Goal: Check status

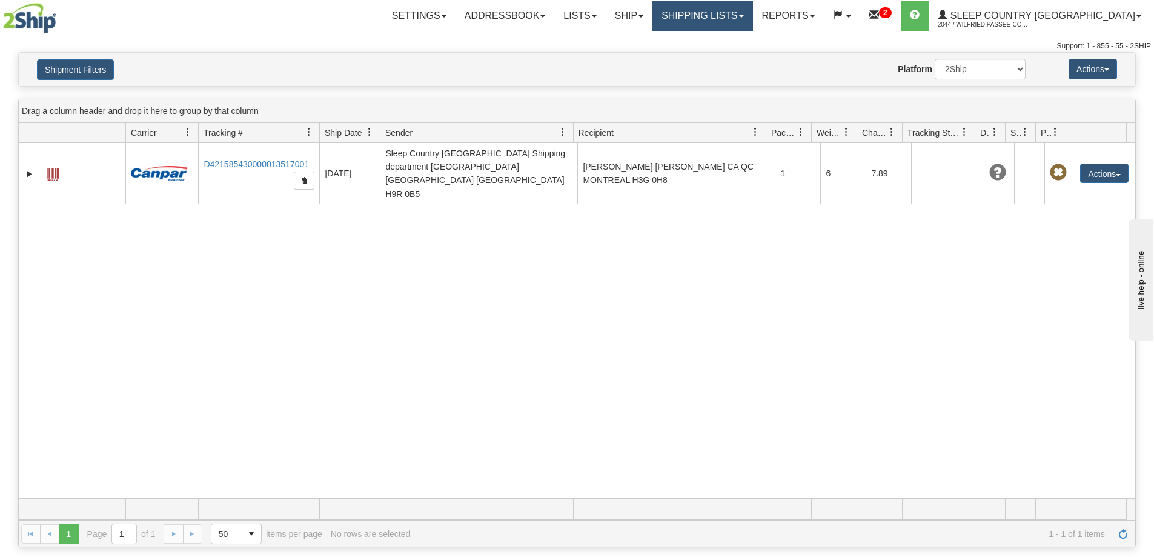
click at [748, 24] on link "Shipping lists" at bounding box center [703, 16] width 100 height 30
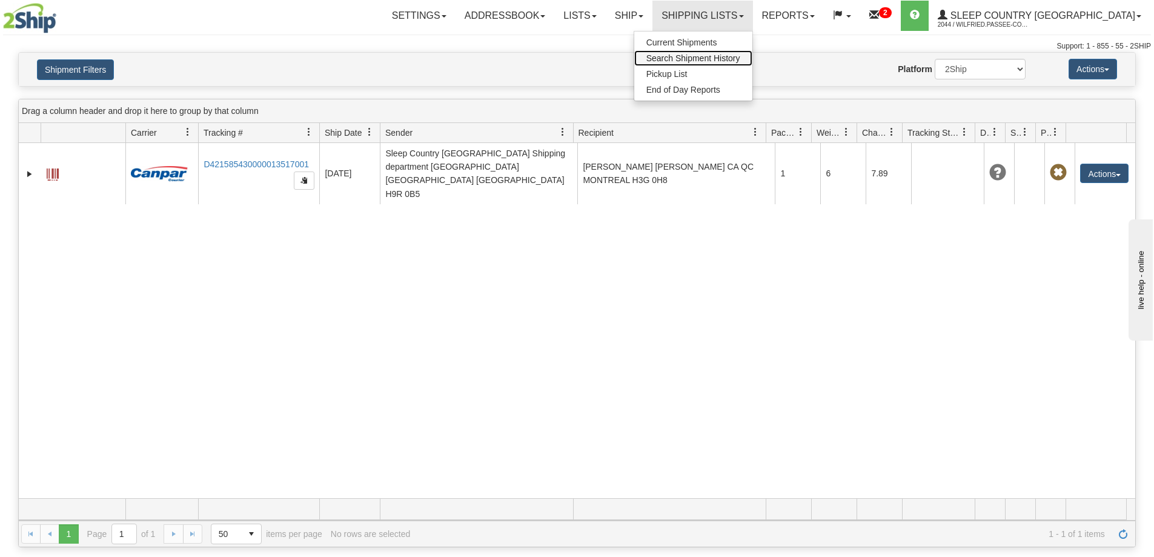
click at [740, 55] on span "Search Shipment History" at bounding box center [693, 58] width 94 height 10
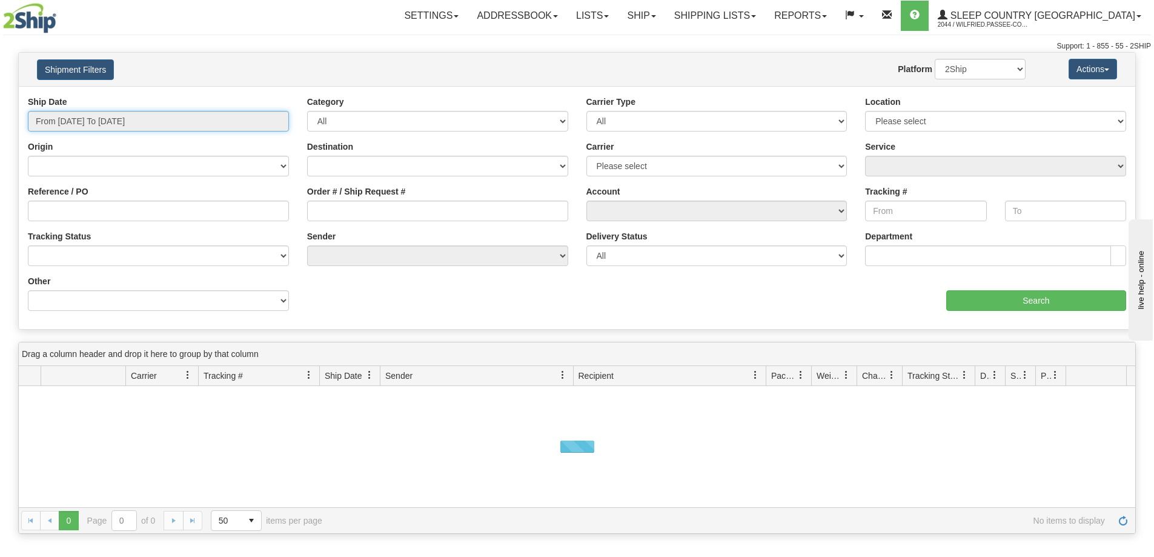
click at [127, 121] on input "From [DATE] To [DATE]" at bounding box center [158, 121] width 261 height 21
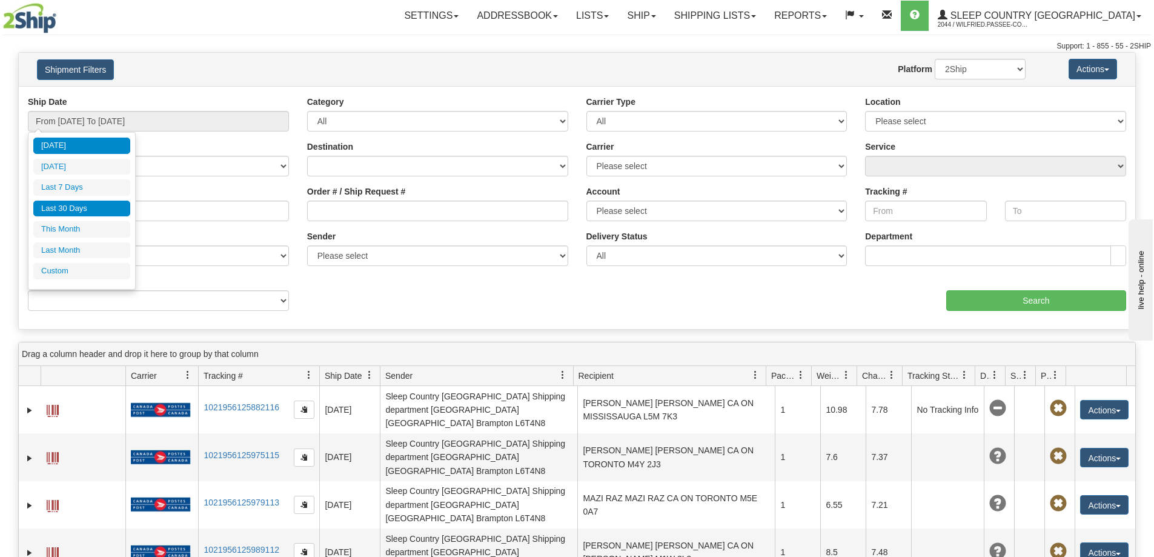
click at [110, 204] on li "Last 30 Days" at bounding box center [81, 209] width 97 height 16
type input "From [DATE] To [DATE]"
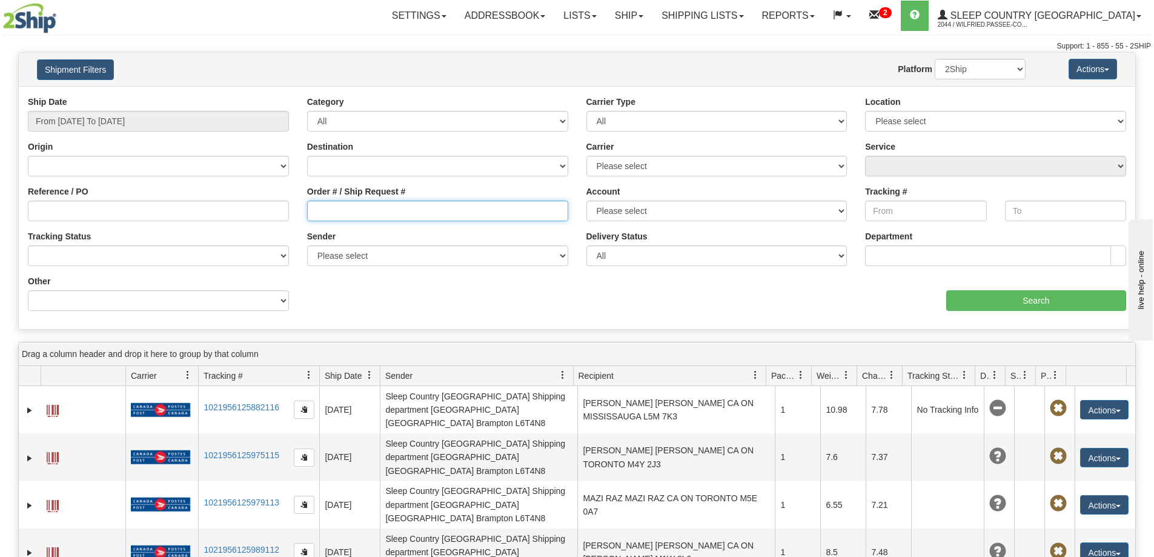
click at [324, 204] on input "Order # / Ship Request #" at bounding box center [437, 211] width 261 height 21
paste input "9000I021287"
type input "9000I021287"
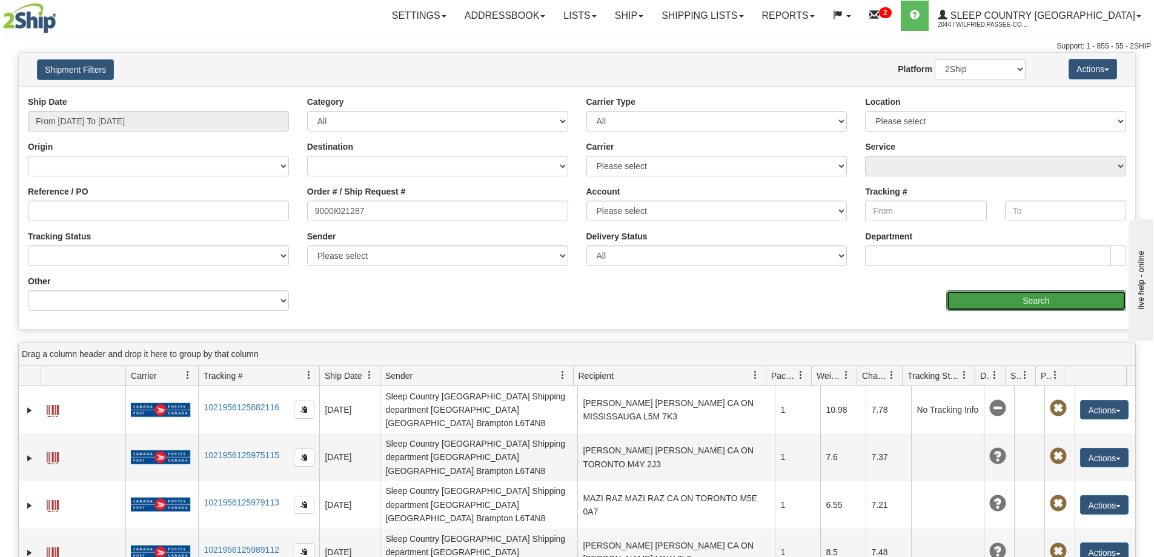
click at [1062, 300] on input "Search" at bounding box center [1036, 300] width 180 height 21
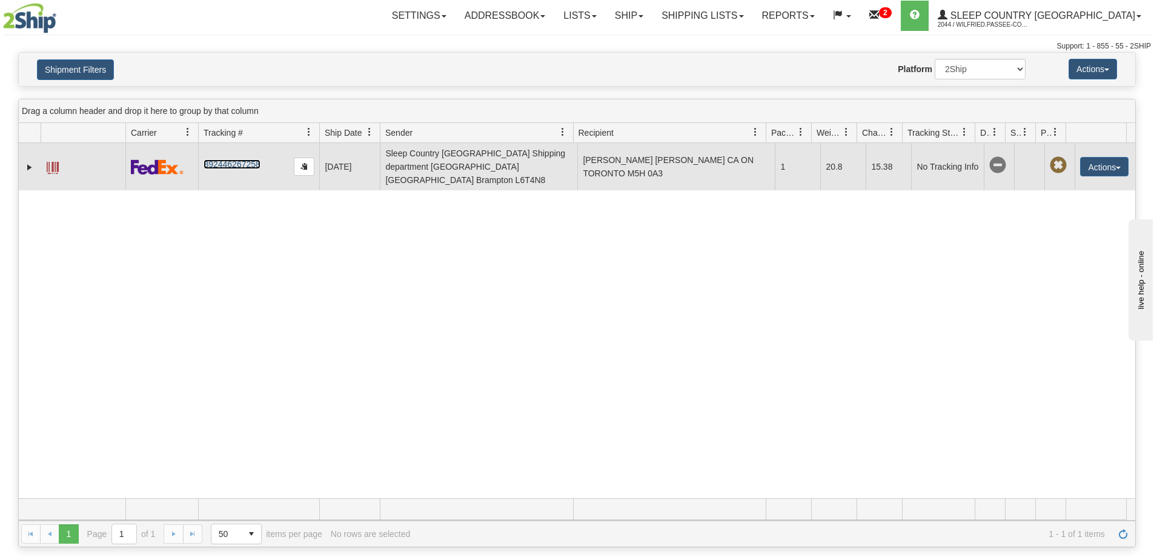
click at [233, 159] on link "392446267258" at bounding box center [232, 164] width 56 height 10
